Goal: Information Seeking & Learning: Learn about a topic

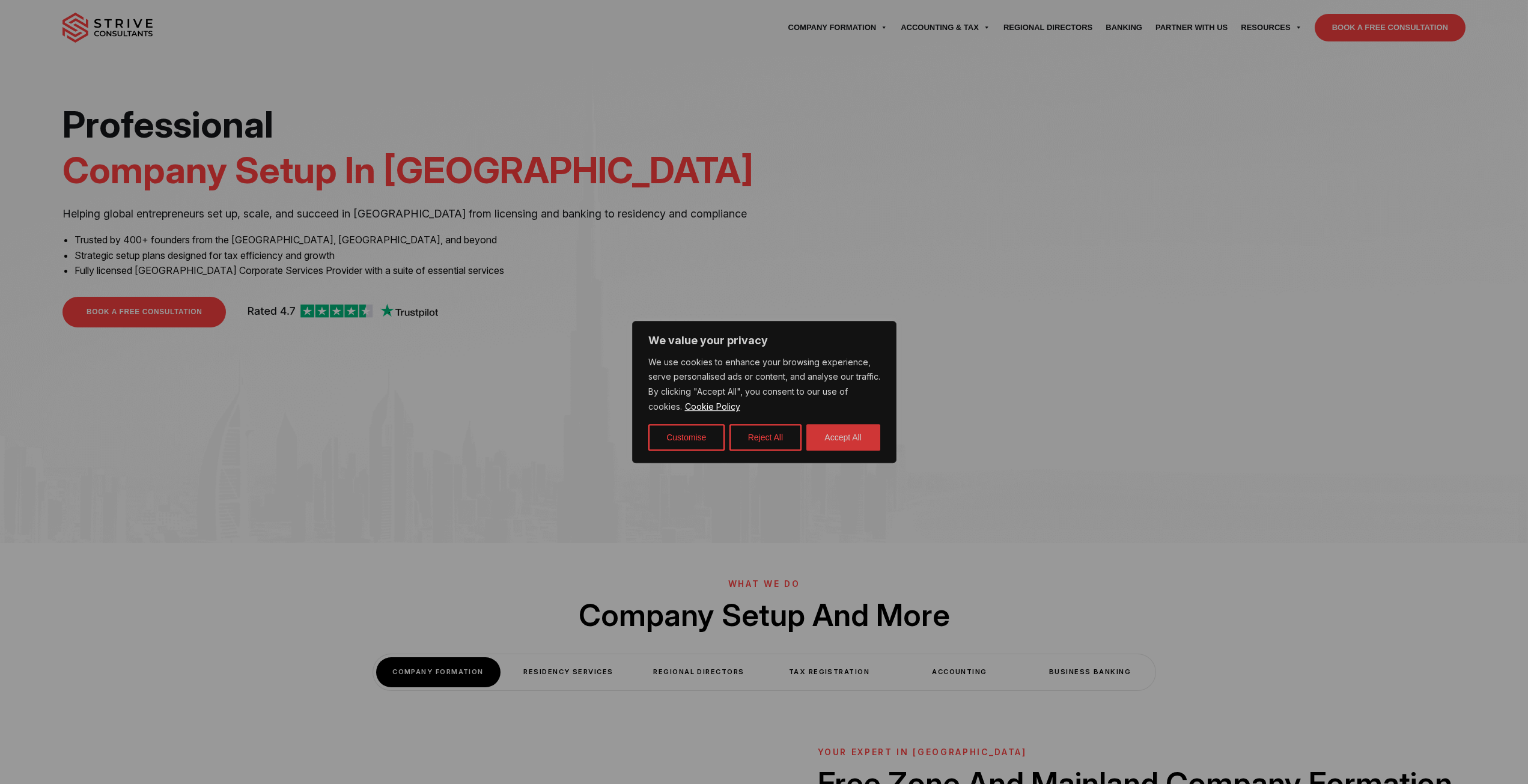
click at [852, 439] on button "Accept All" at bounding box center [843, 437] width 74 height 27
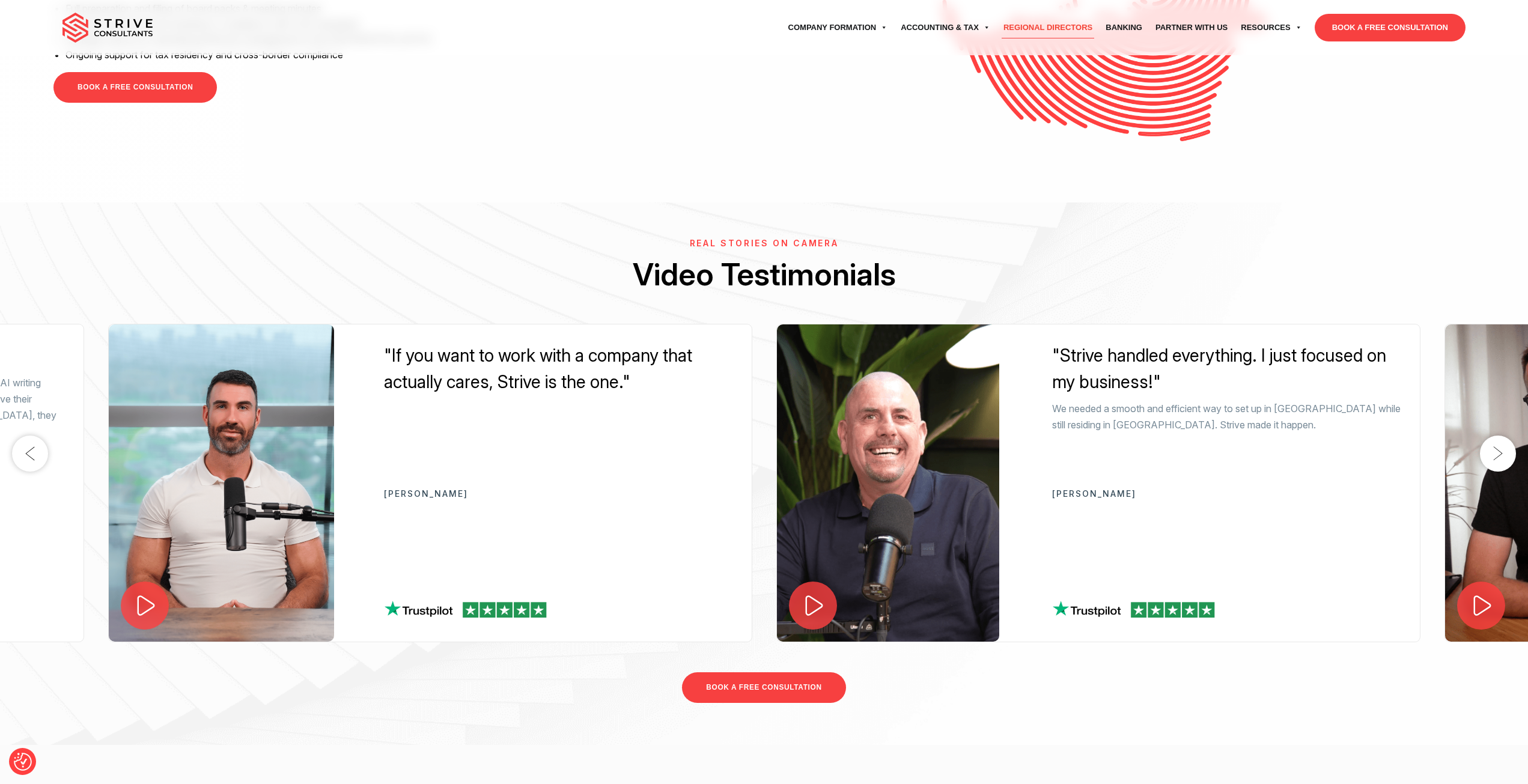
scroll to position [3184, 0]
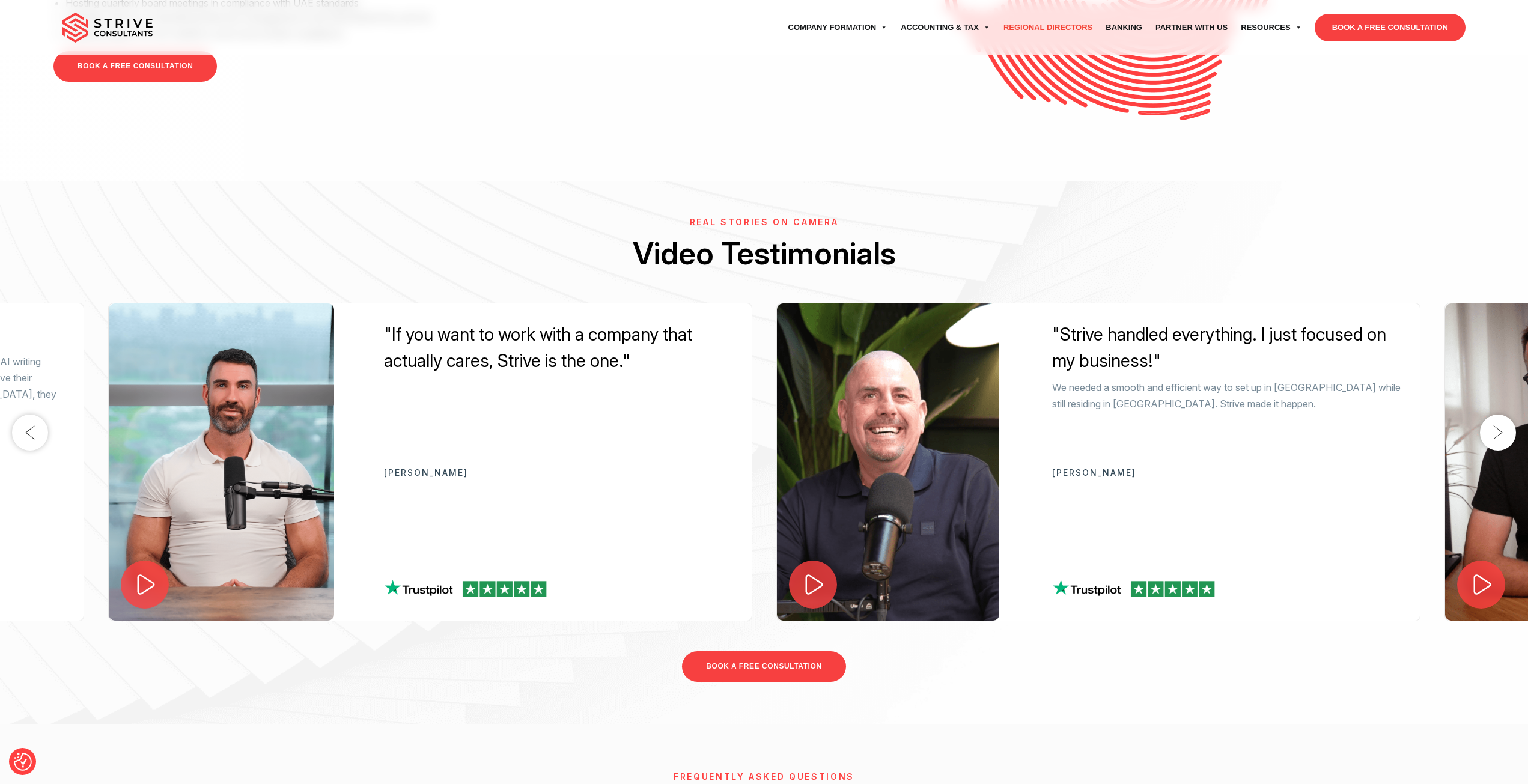
click at [1499, 435] on button "Next" at bounding box center [1498, 432] width 36 height 36
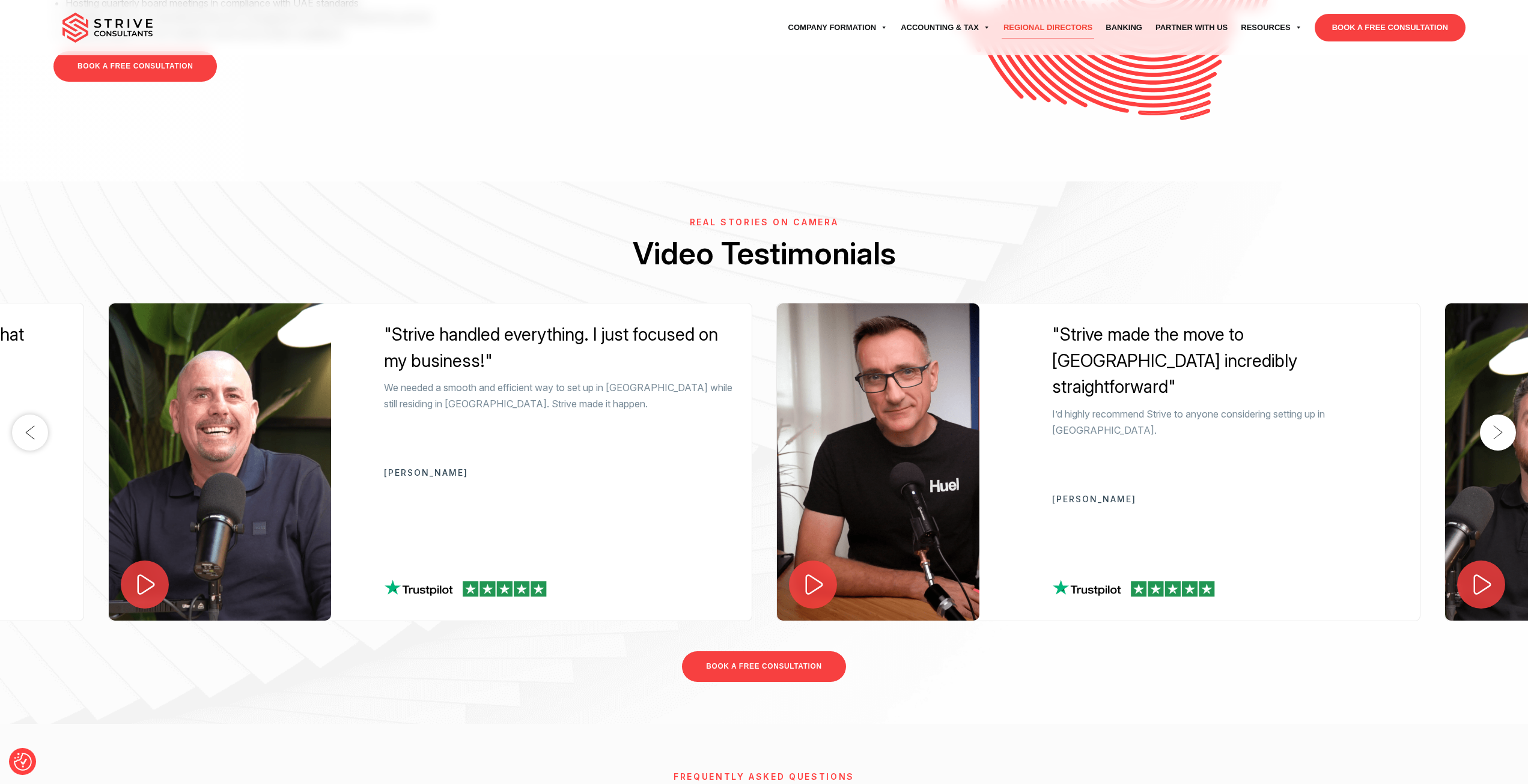
click at [1499, 435] on button "Next" at bounding box center [1498, 432] width 36 height 36
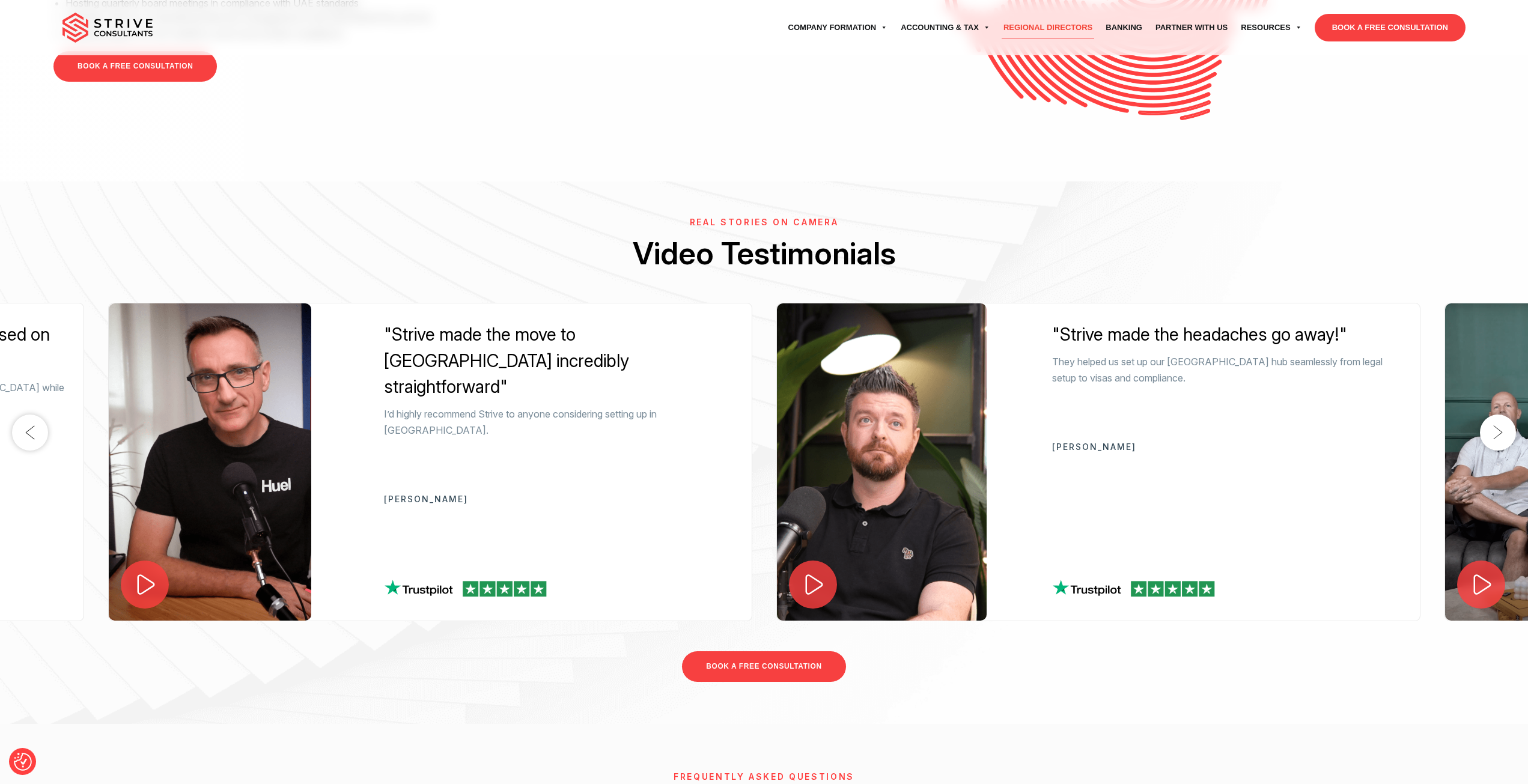
click at [1499, 435] on button "Next" at bounding box center [1498, 432] width 36 height 36
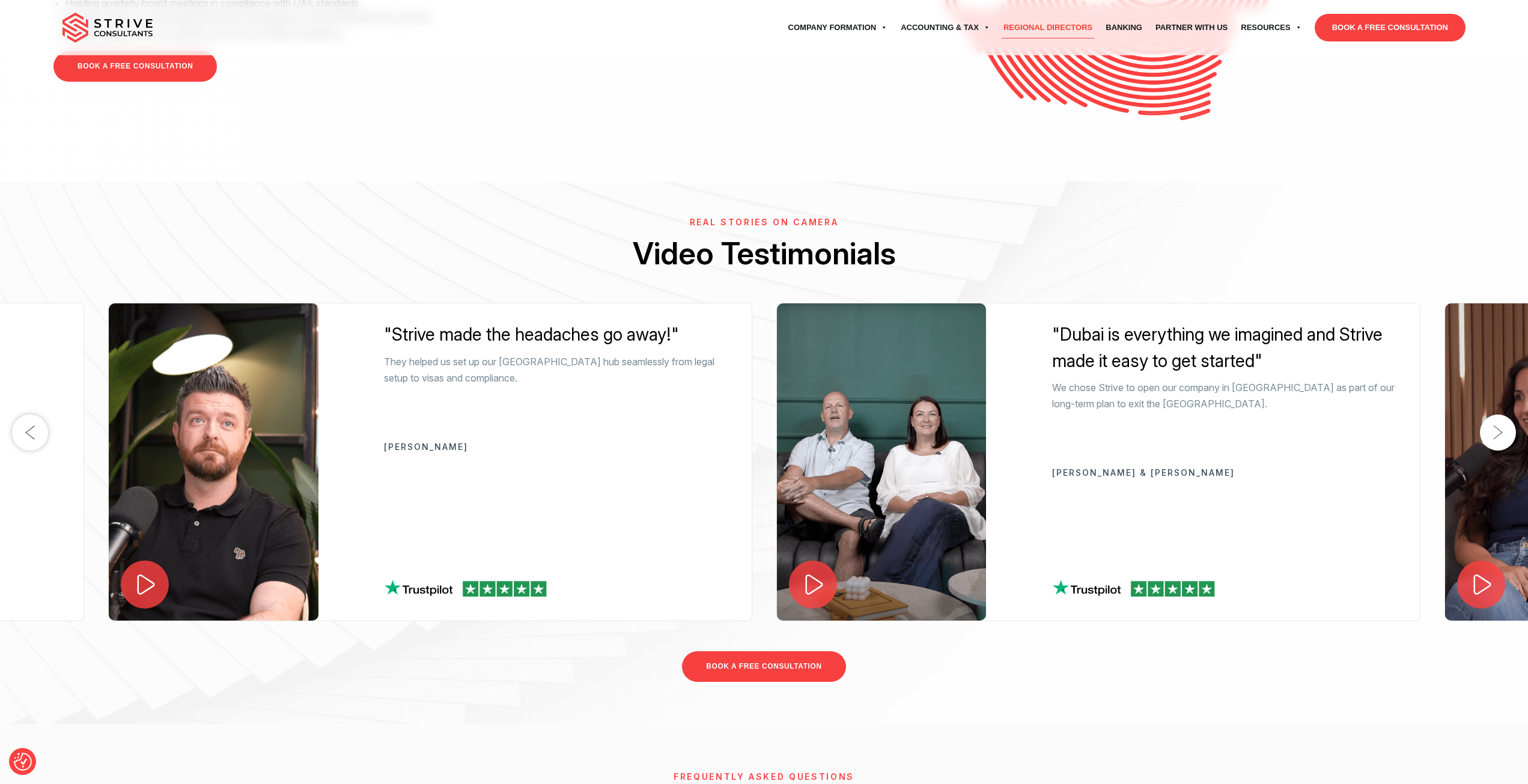
click at [1499, 435] on button "Next" at bounding box center [1498, 432] width 36 height 36
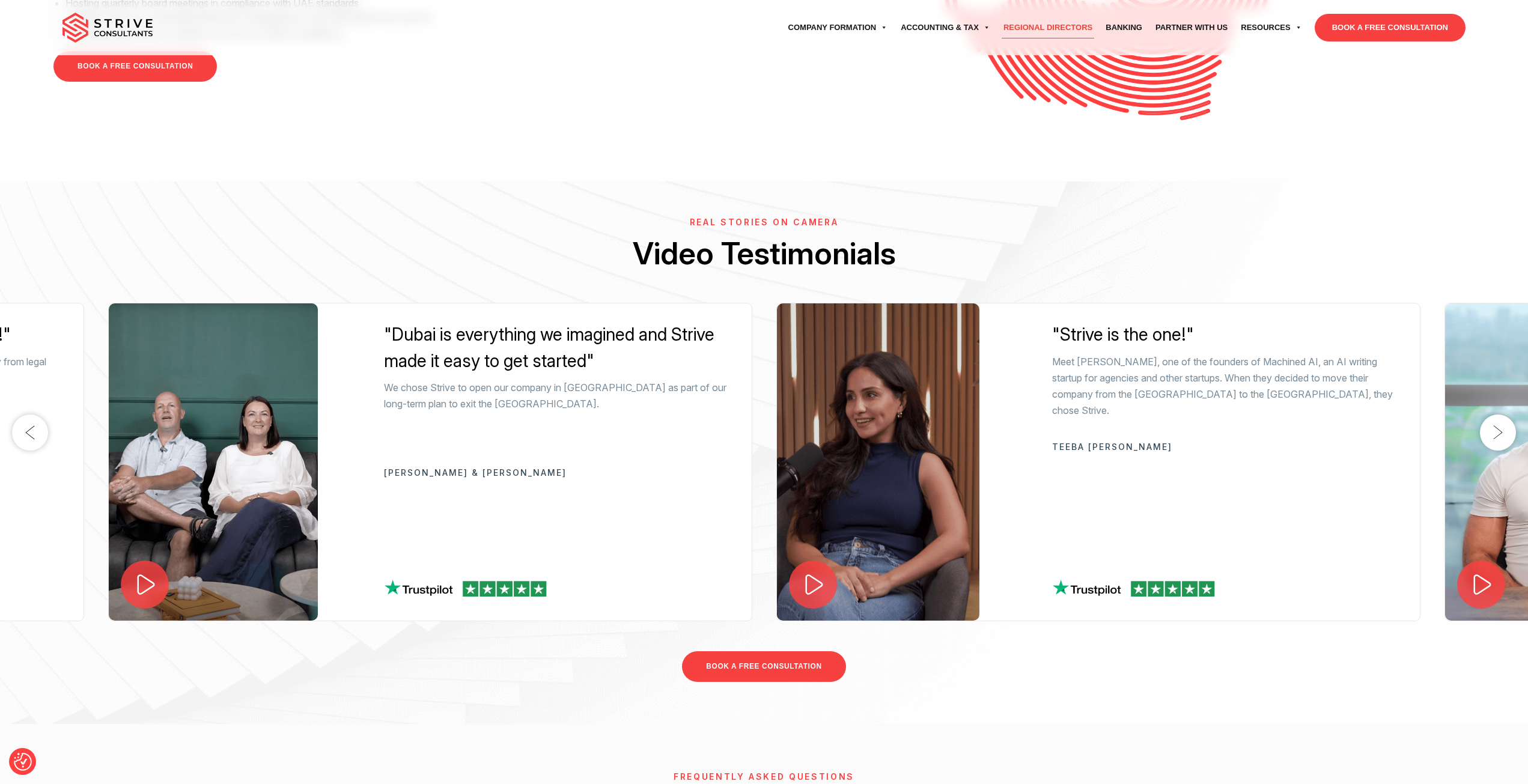
click at [1499, 435] on button "Next" at bounding box center [1498, 432] width 36 height 36
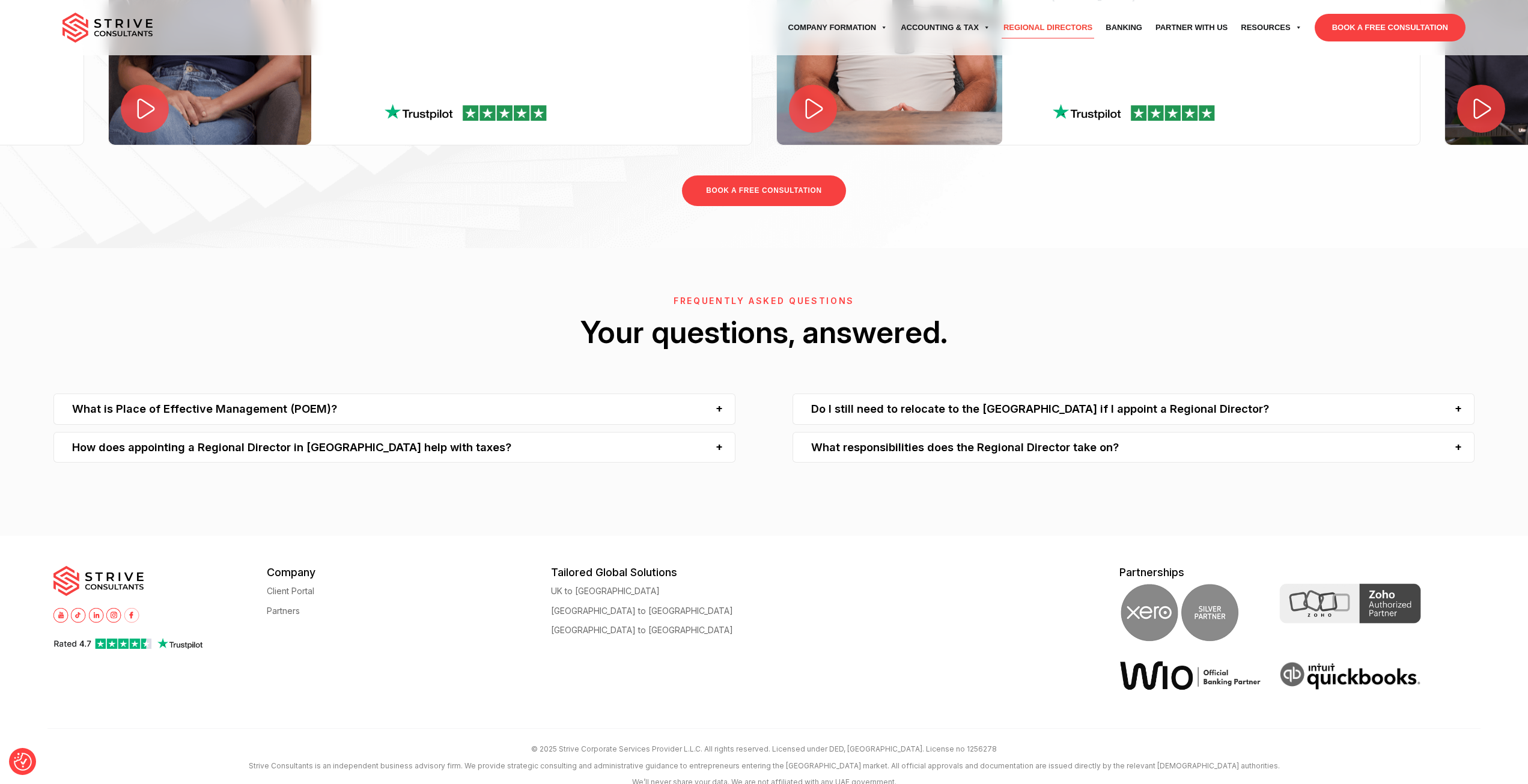
scroll to position [3713, 0]
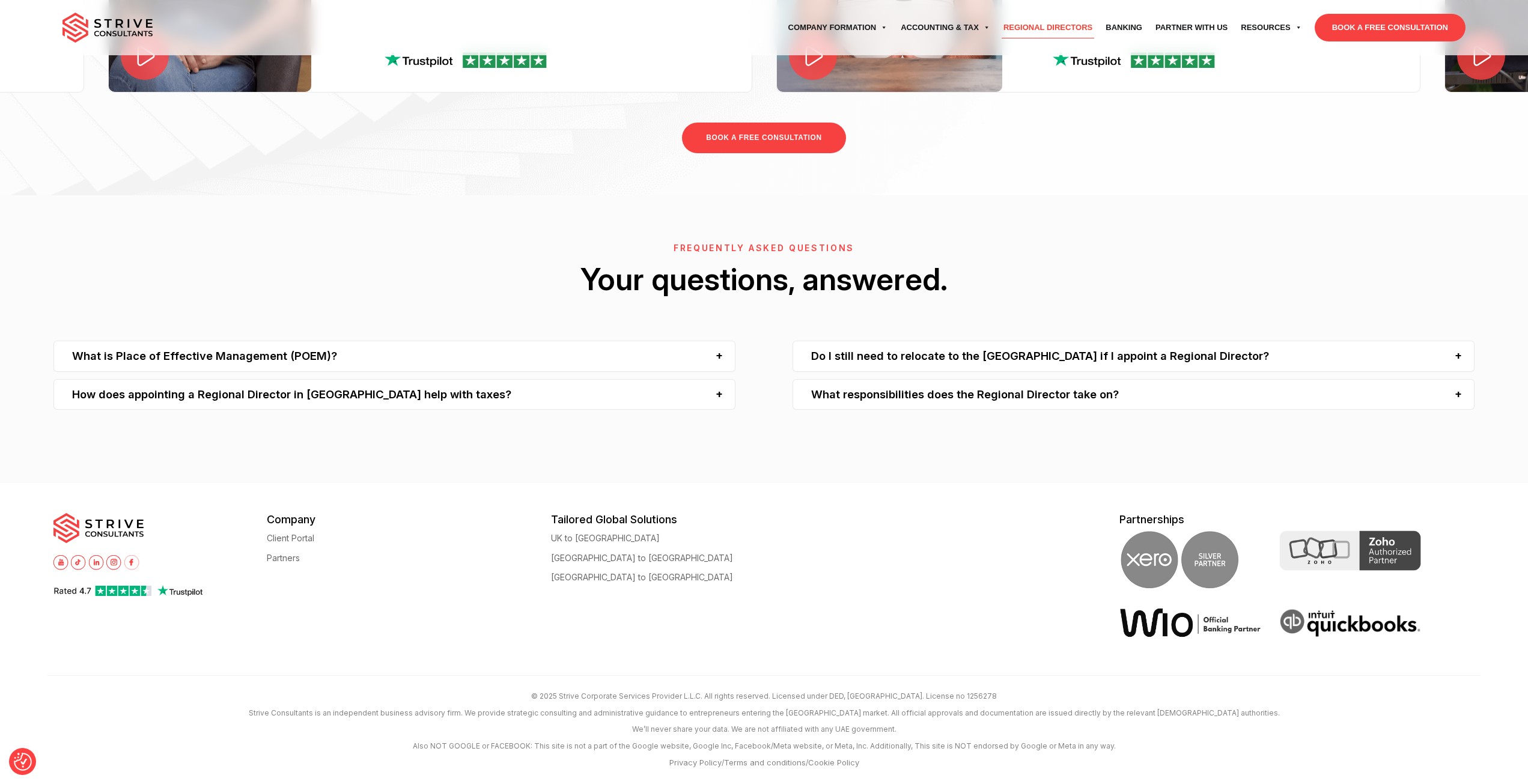
click at [559, 355] on div "What is Place of Effective Management (POEM)?" at bounding box center [394, 355] width 682 height 31
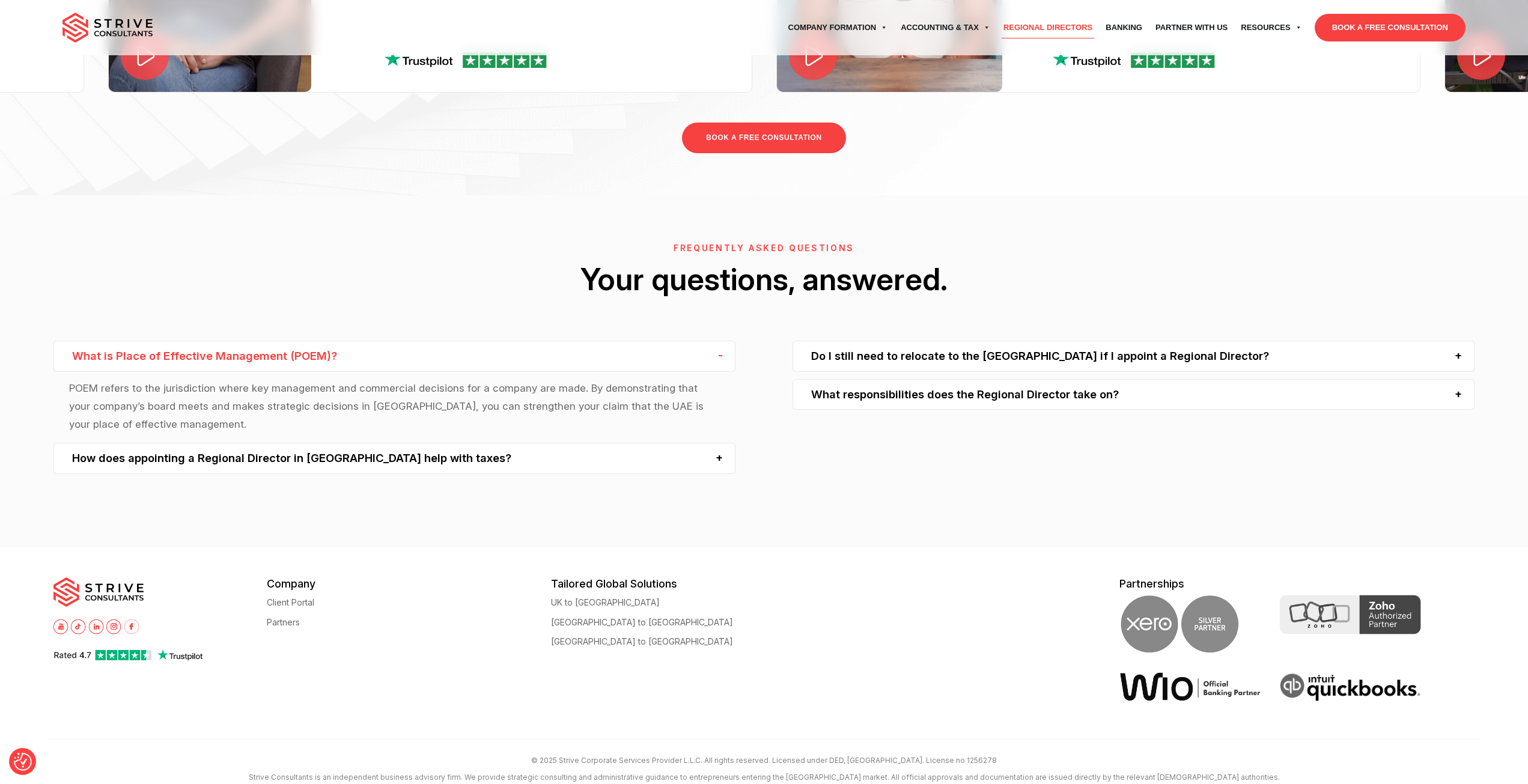
click at [559, 355] on div "What is Place of Effective Management (POEM)?" at bounding box center [394, 355] width 682 height 31
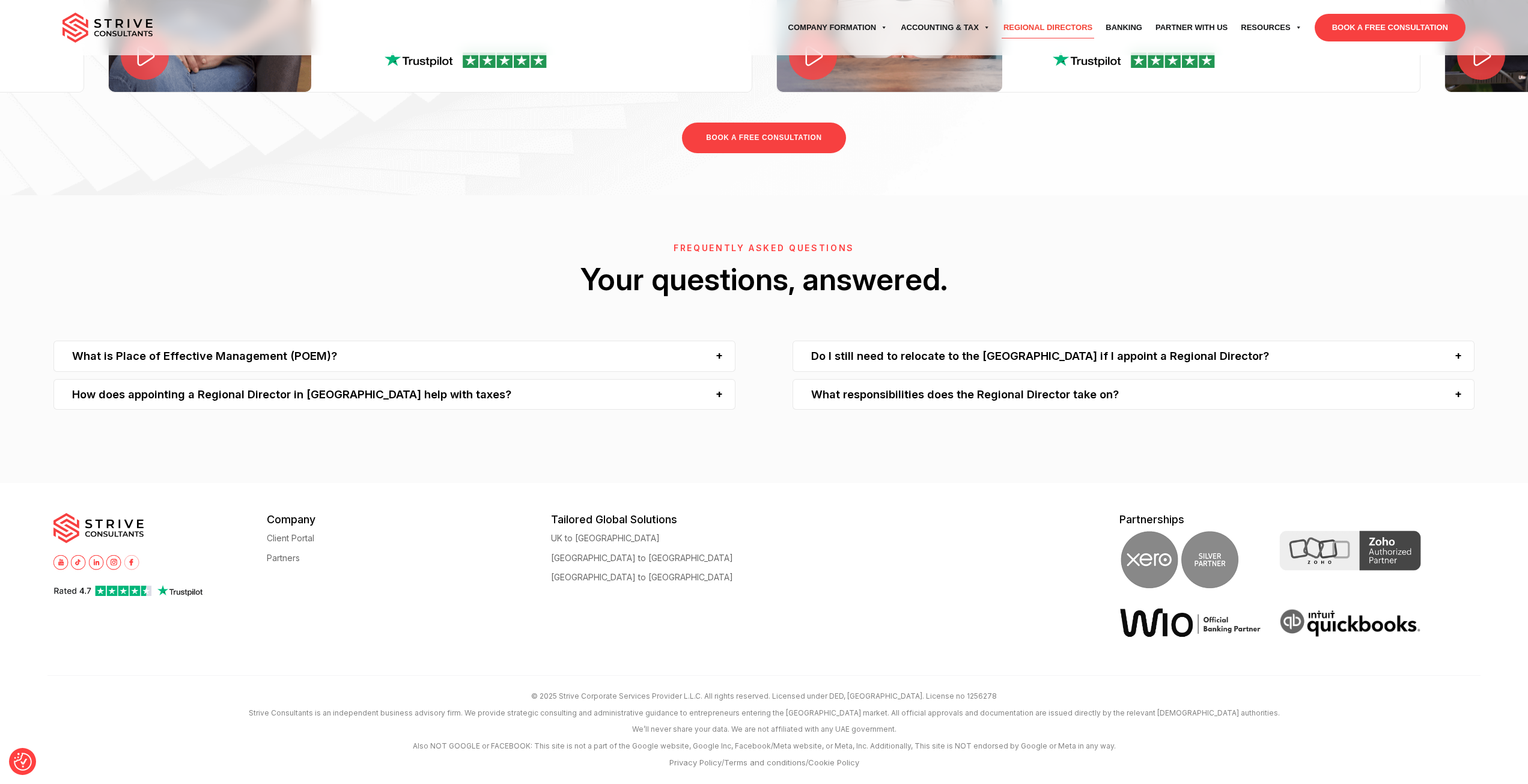
click at [664, 392] on div "How does appointing a Regional Director in [GEOGRAPHIC_DATA] help with taxes?" at bounding box center [394, 394] width 682 height 31
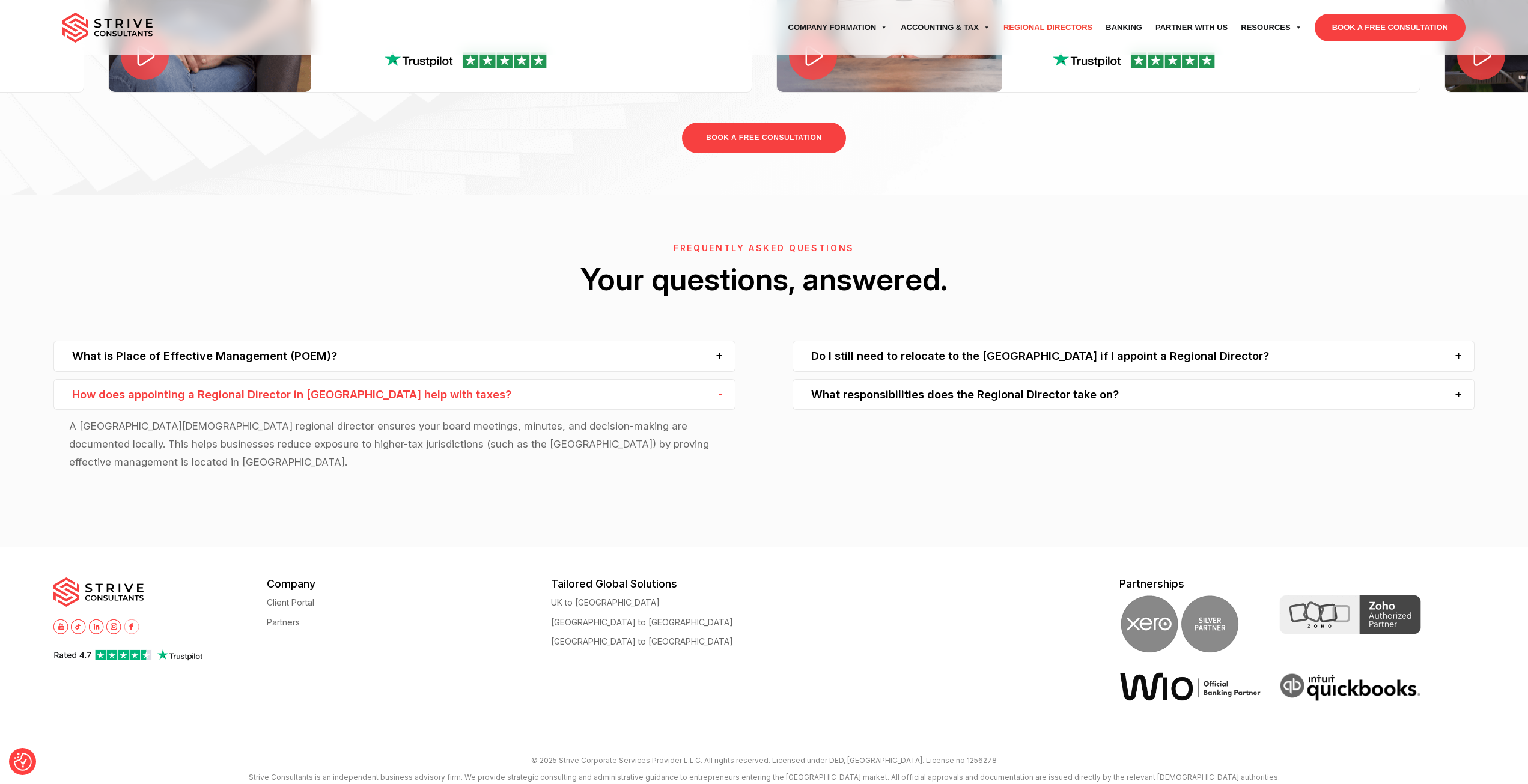
click at [664, 392] on div "How does appointing a Regional Director in [GEOGRAPHIC_DATA] help with taxes?" at bounding box center [394, 394] width 682 height 31
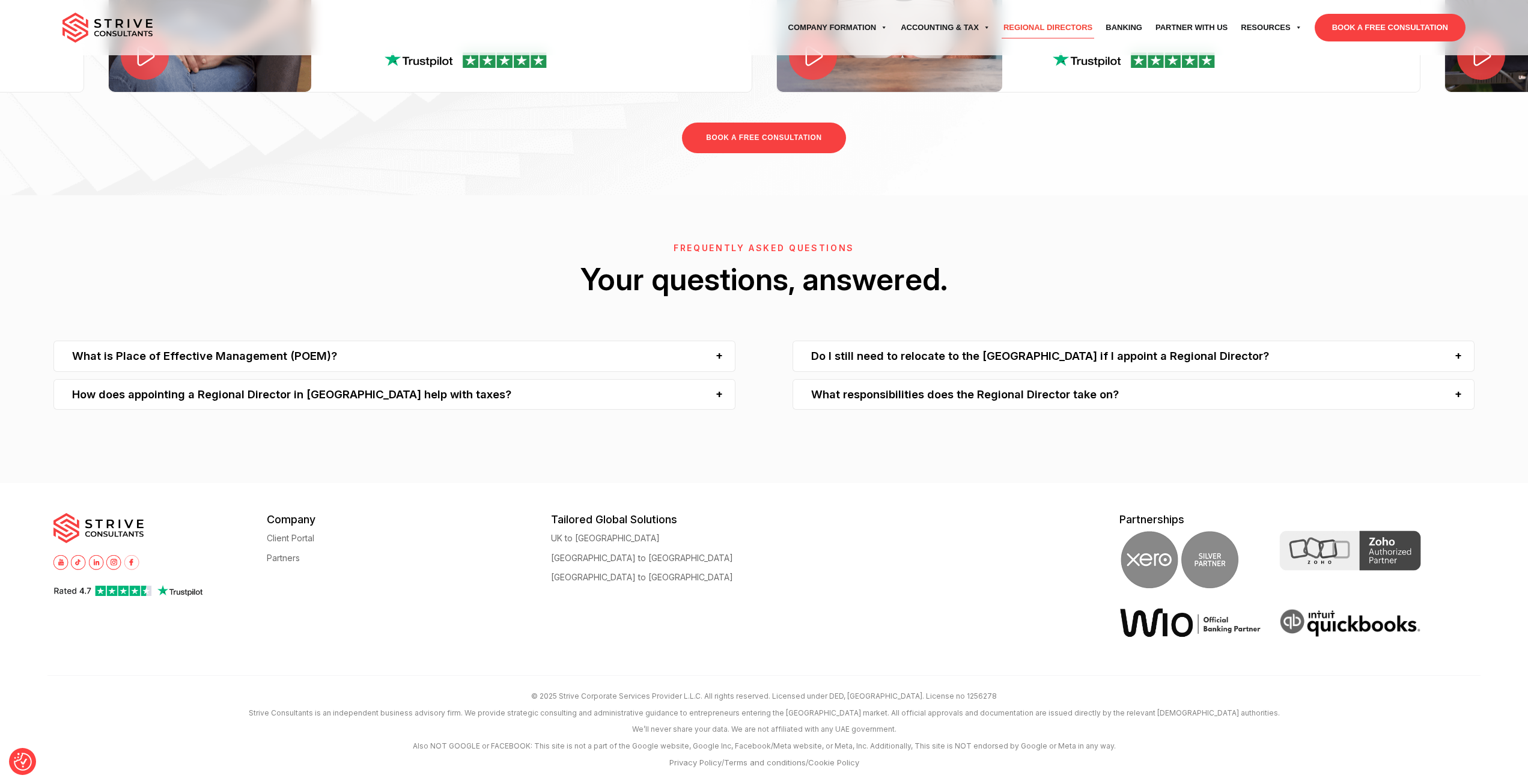
click at [931, 353] on div "Do I still need to relocate to the [GEOGRAPHIC_DATA] if I appoint a Regional Di…" at bounding box center [1133, 355] width 682 height 31
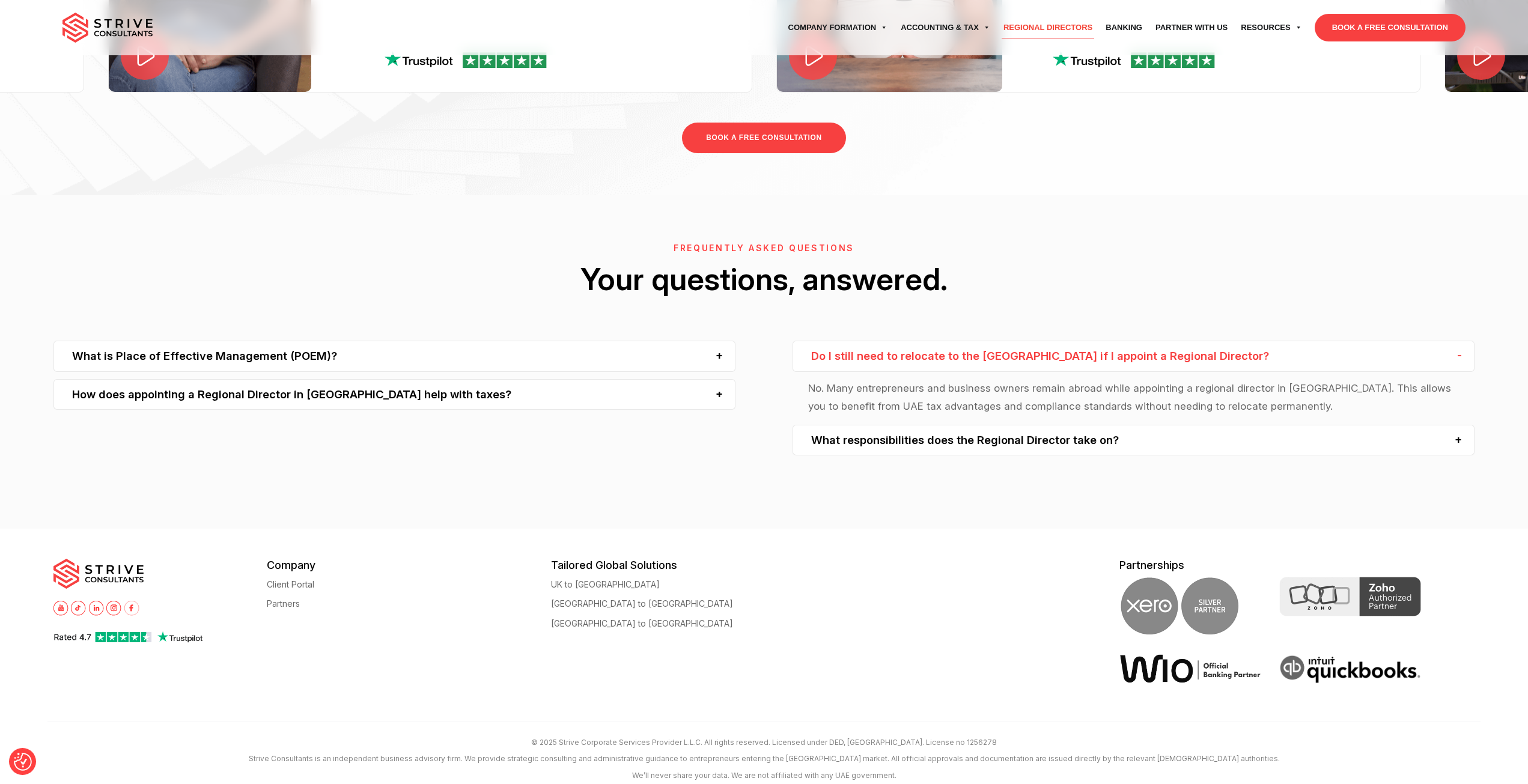
click at [931, 353] on div "Do I still need to relocate to the [GEOGRAPHIC_DATA] if I appoint a Regional Di…" at bounding box center [1133, 355] width 682 height 31
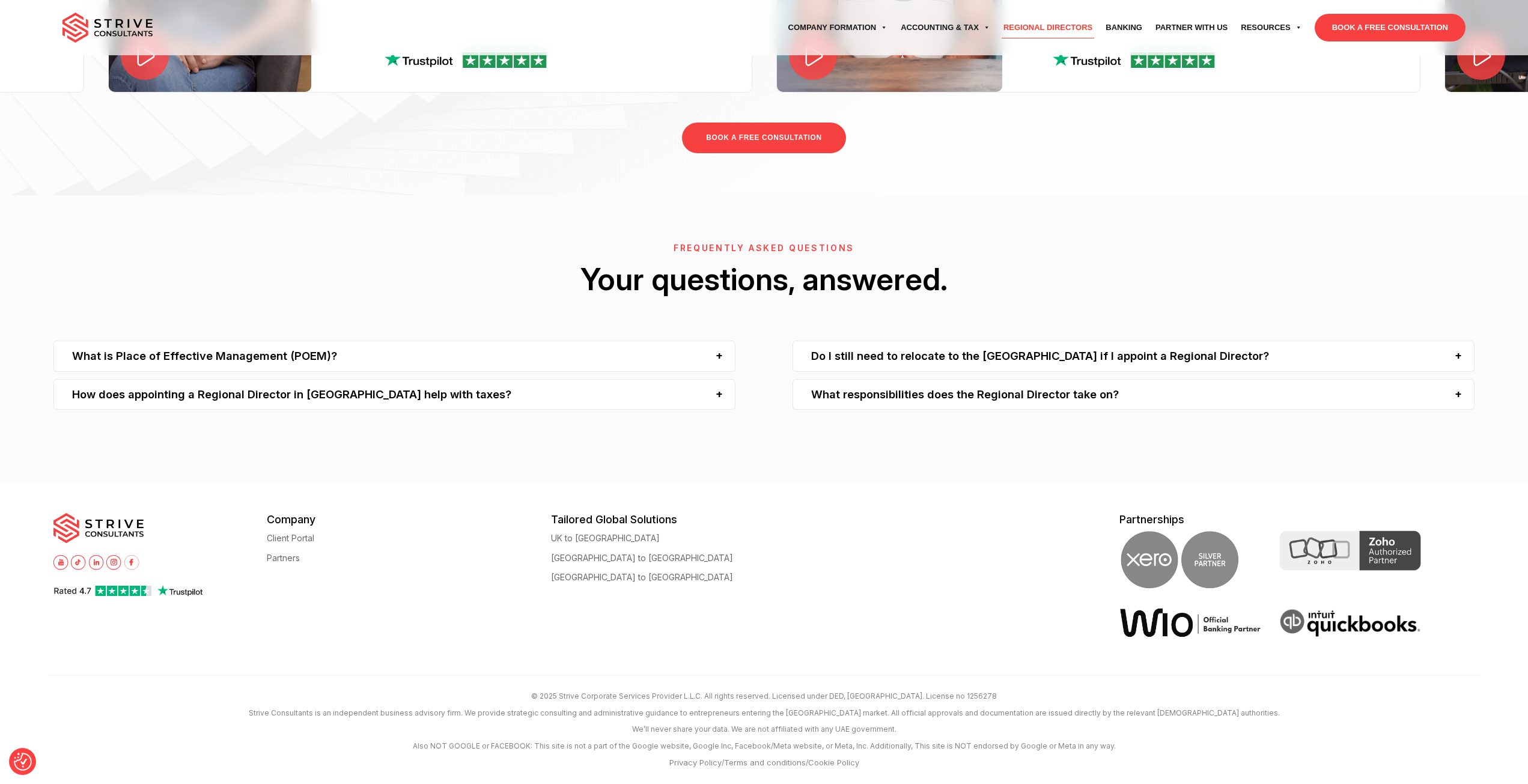
click at [945, 398] on div "What responsibilities does the Regional Director take on?" at bounding box center [1133, 394] width 682 height 31
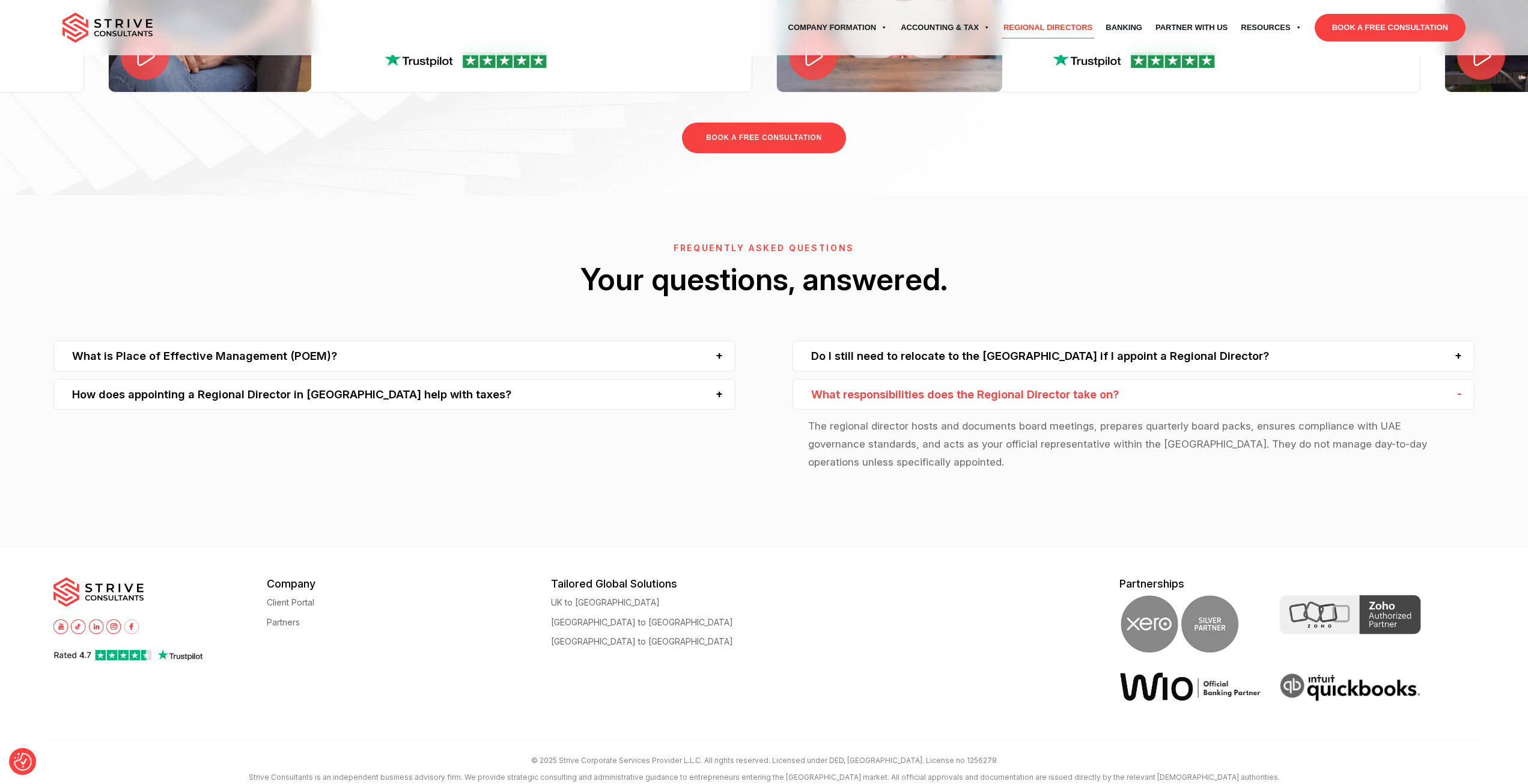
click at [945, 398] on div "What responsibilities does the Regional Director take on?" at bounding box center [1133, 394] width 682 height 31
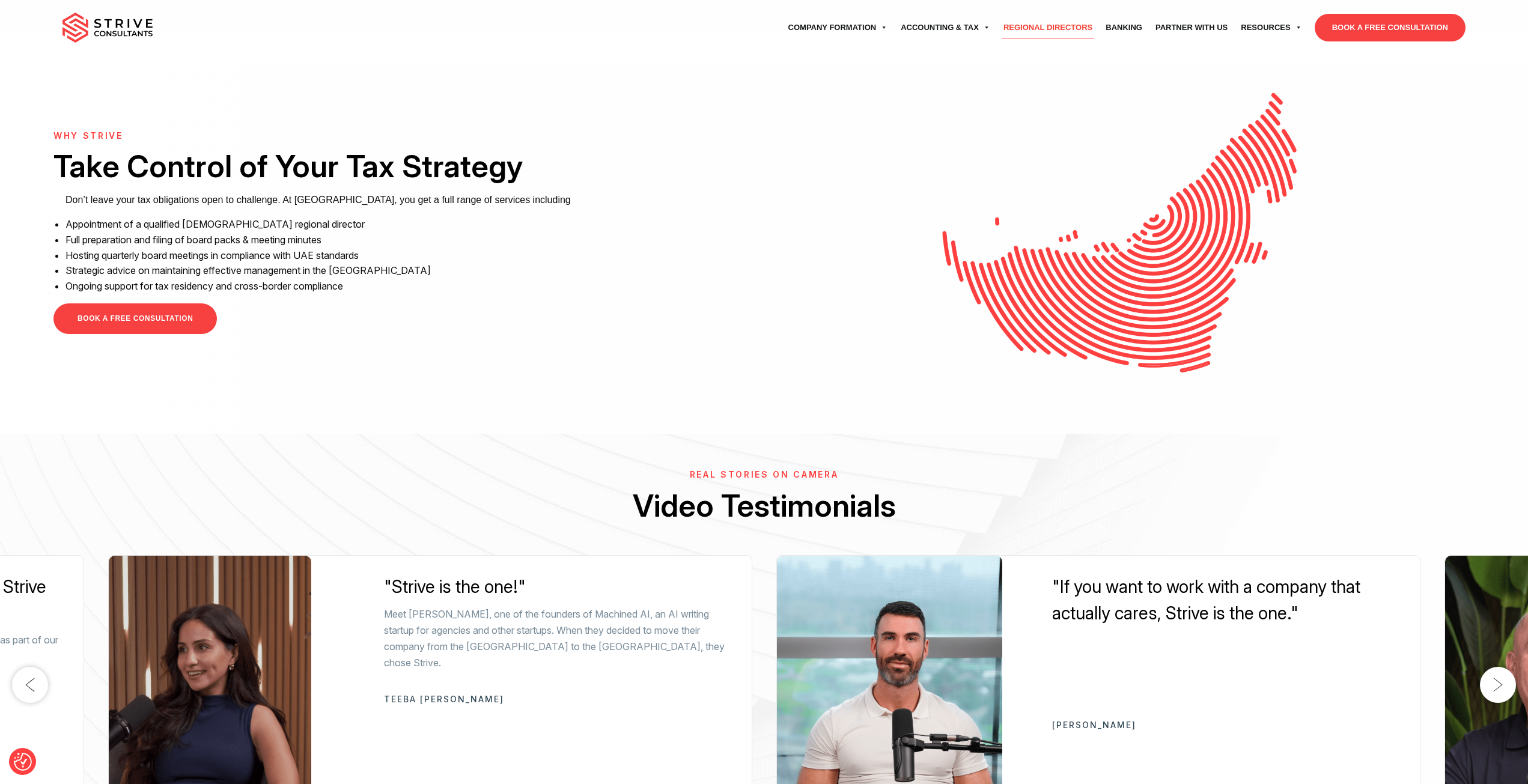
scroll to position [2632, 0]
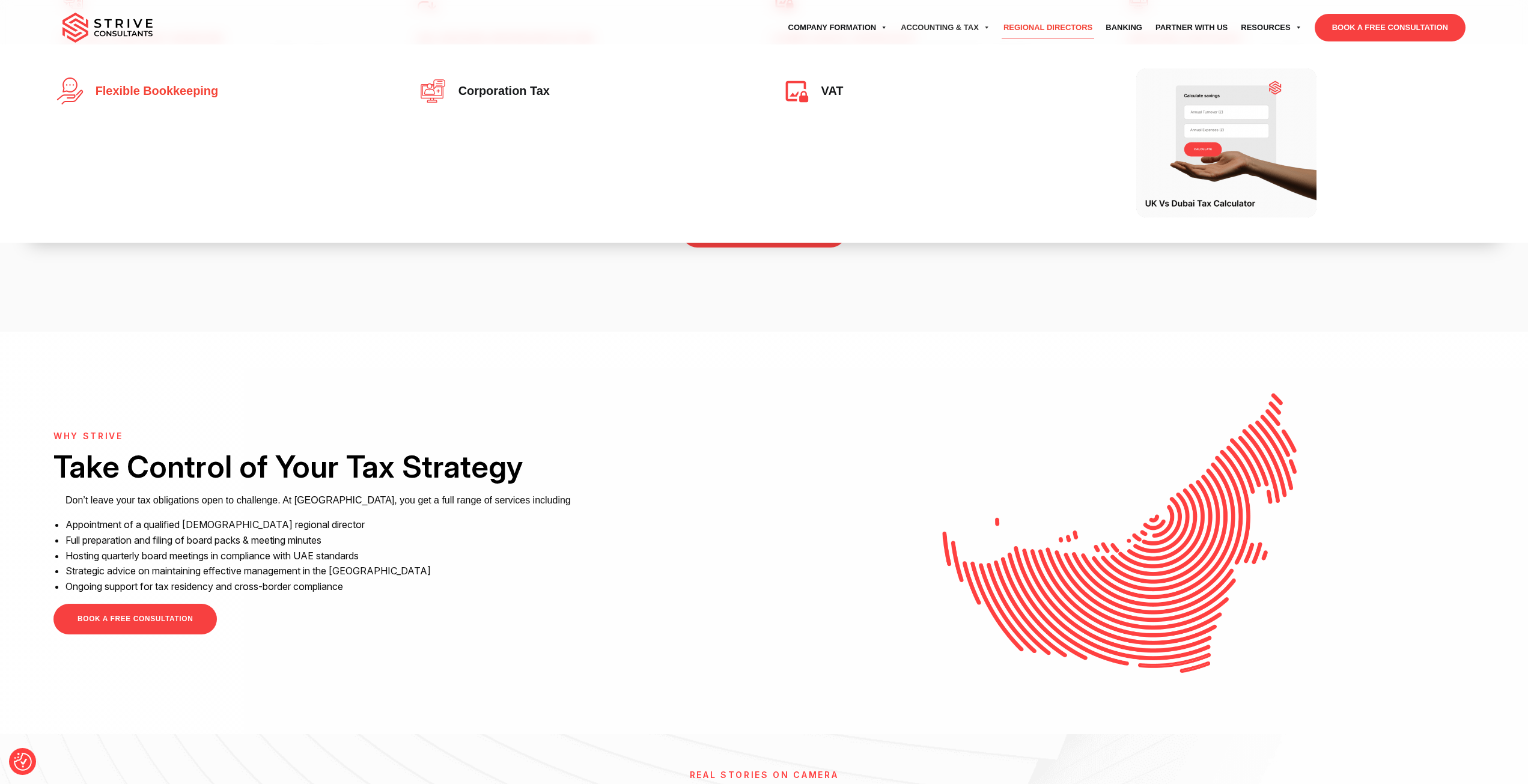
click at [204, 83] on link "Flexible Bookkeeping" at bounding box center [220, 91] width 327 height 27
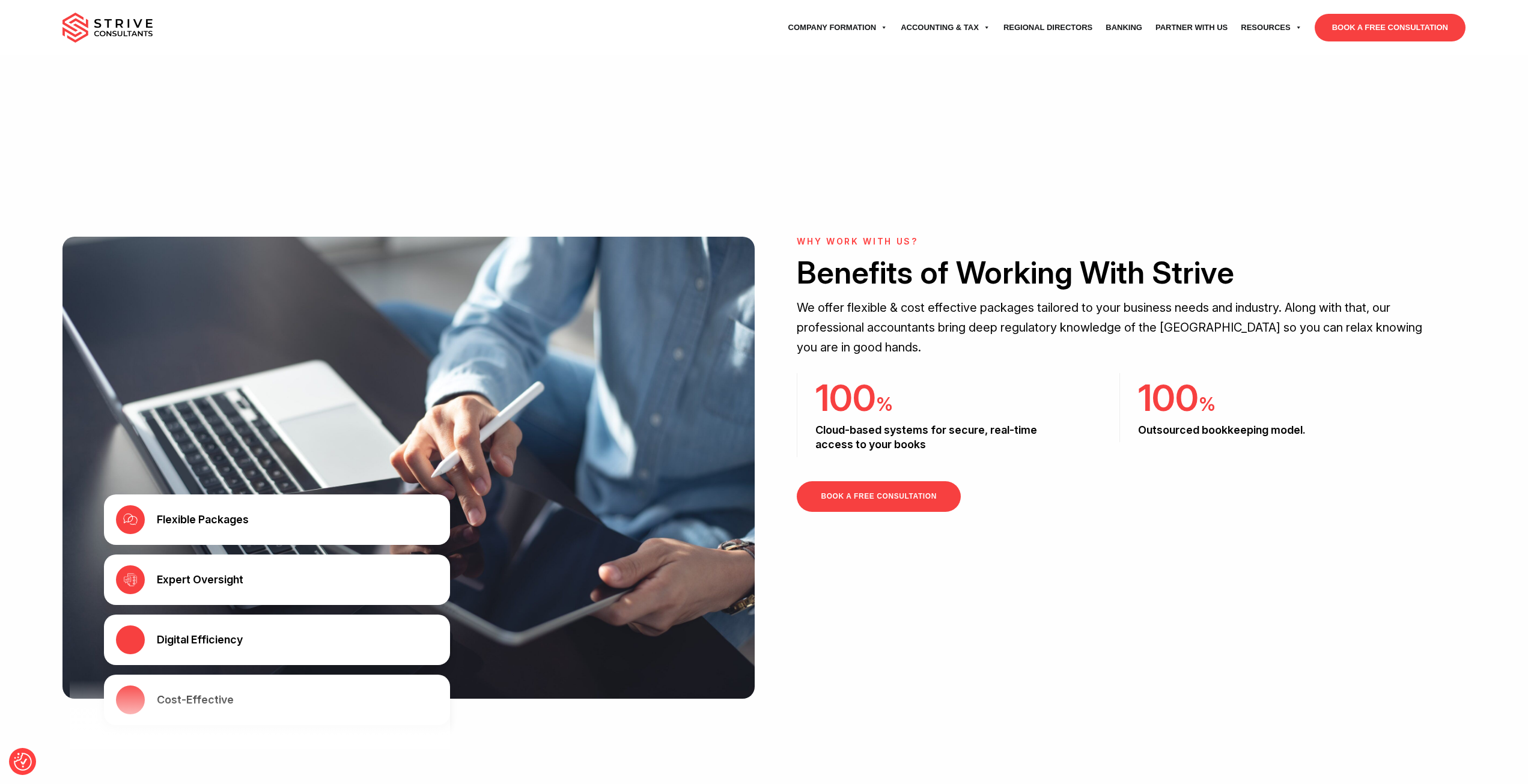
scroll to position [1322, 0]
